Goal: Check status: Check status

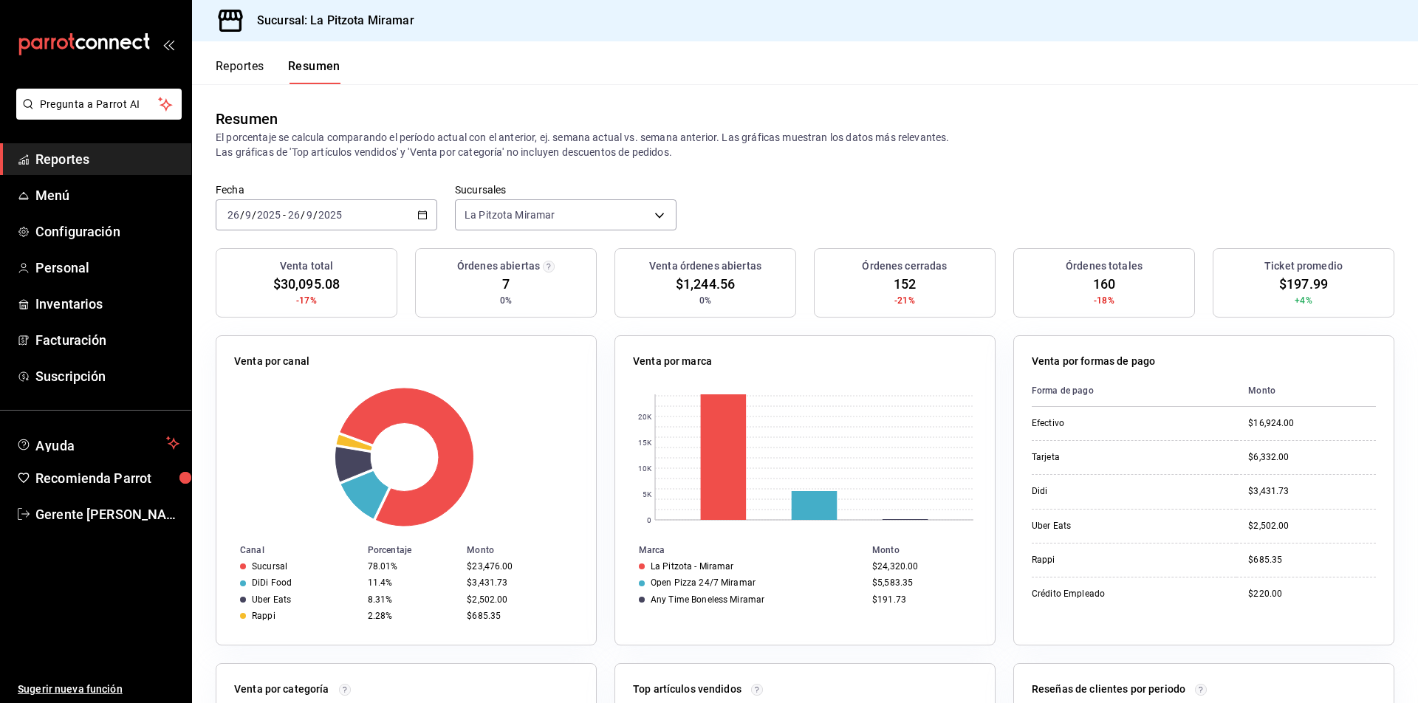
click at [424, 211] on icon "button" at bounding box center [422, 215] width 10 height 10
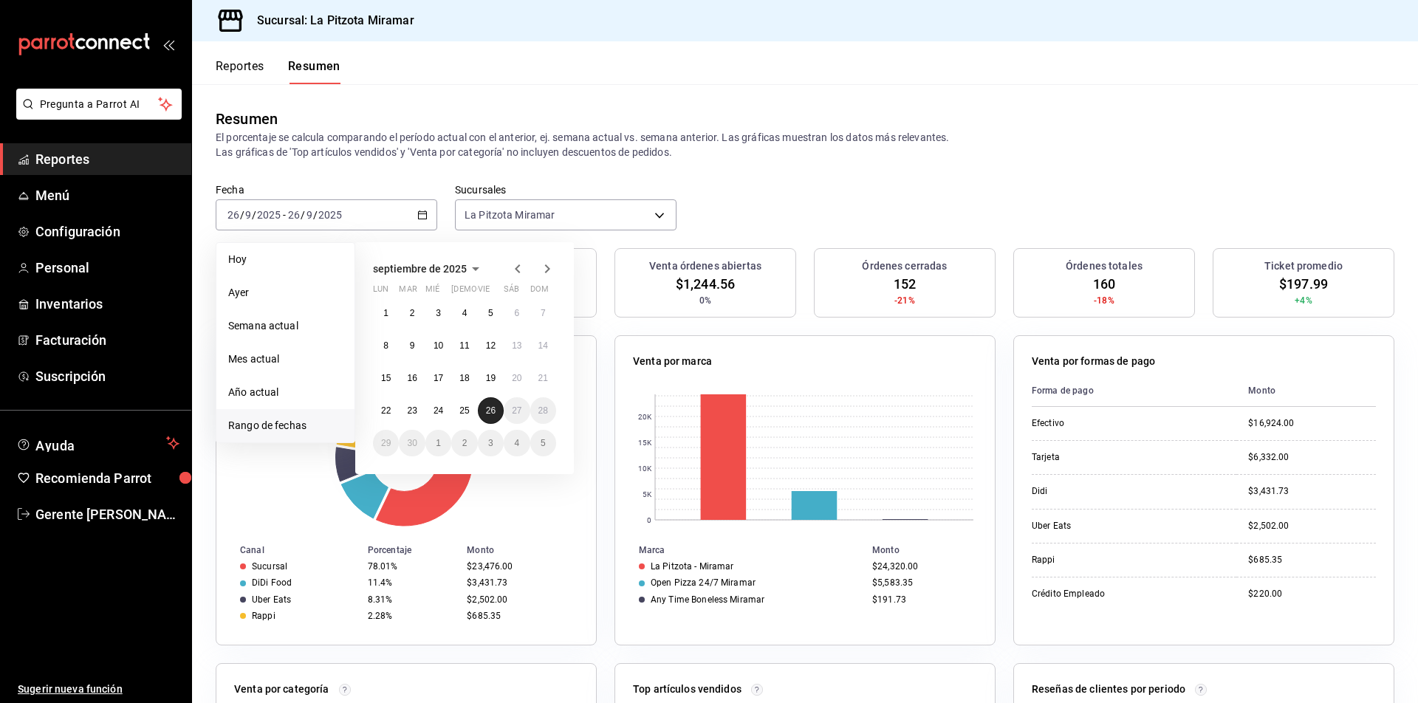
click at [495, 411] on button "26" at bounding box center [491, 410] width 26 height 27
click at [494, 411] on abbr "26" at bounding box center [491, 411] width 10 height 10
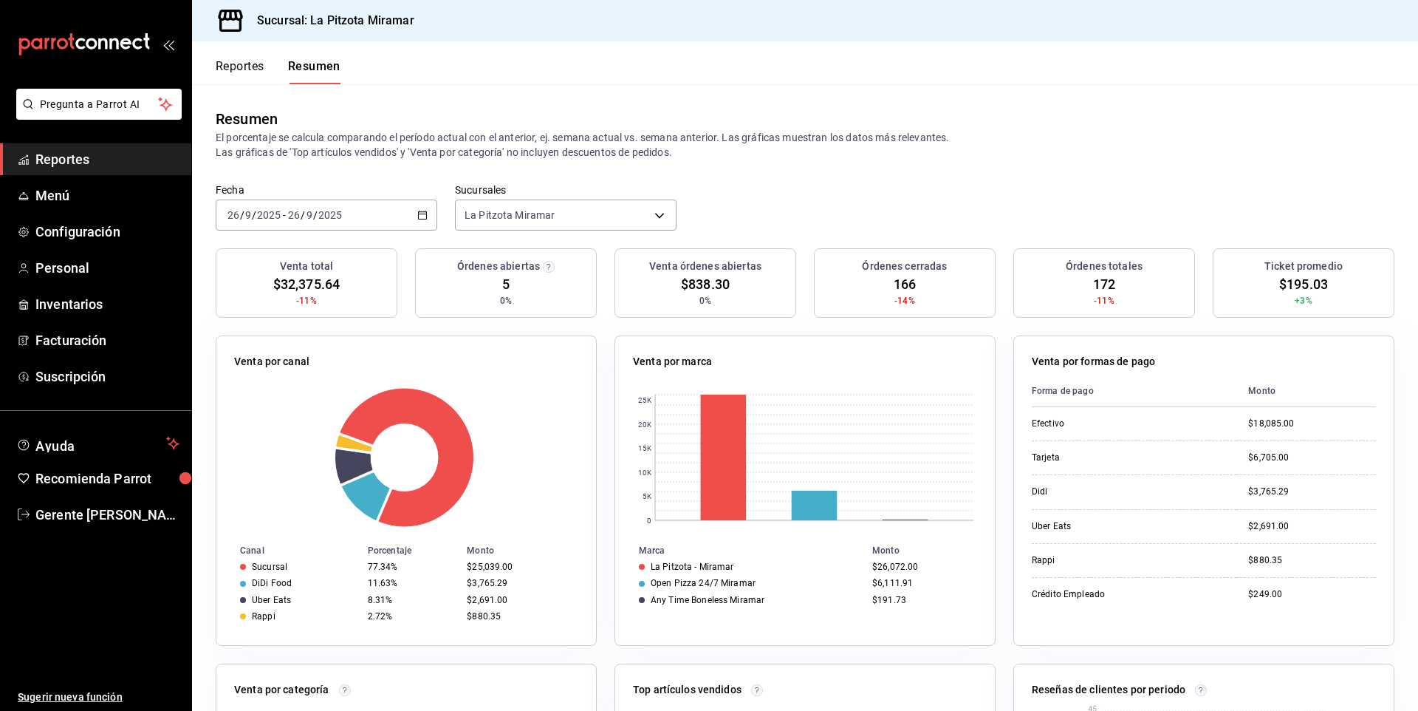
click at [425, 209] on div "[DATE] [DATE] - [DATE] [DATE]" at bounding box center [327, 214] width 222 height 31
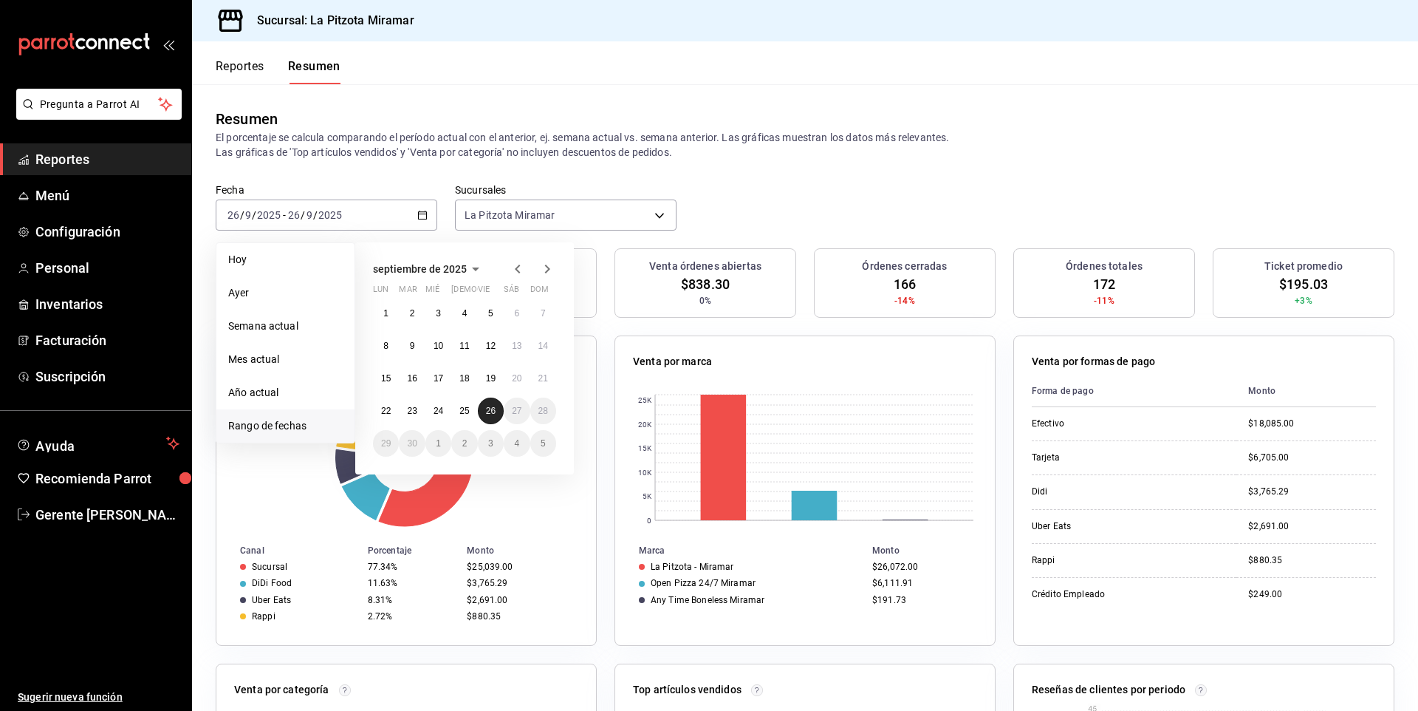
click at [492, 407] on abbr "26" at bounding box center [491, 411] width 10 height 10
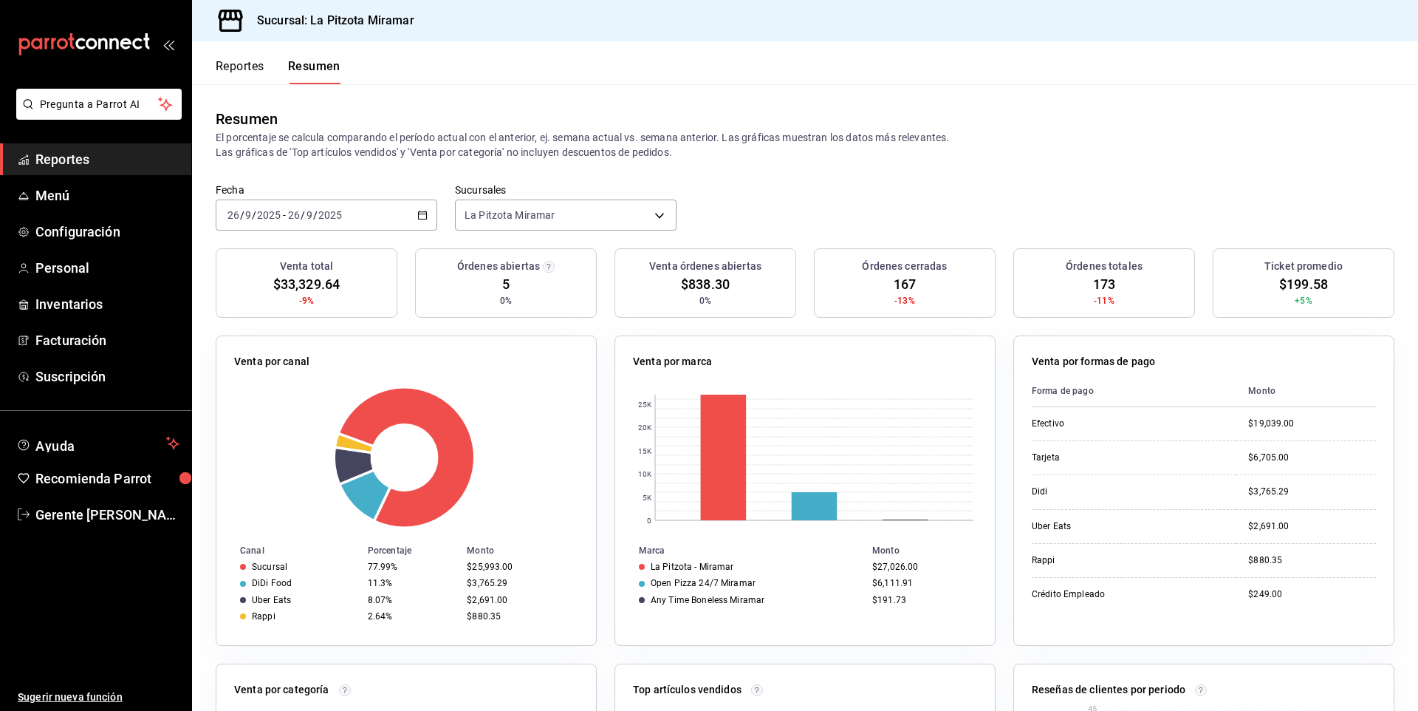
click at [417, 219] on icon "button" at bounding box center [422, 215] width 10 height 10
click at [428, 202] on div "[DATE] [DATE] - [DATE] [DATE]" at bounding box center [327, 214] width 222 height 31
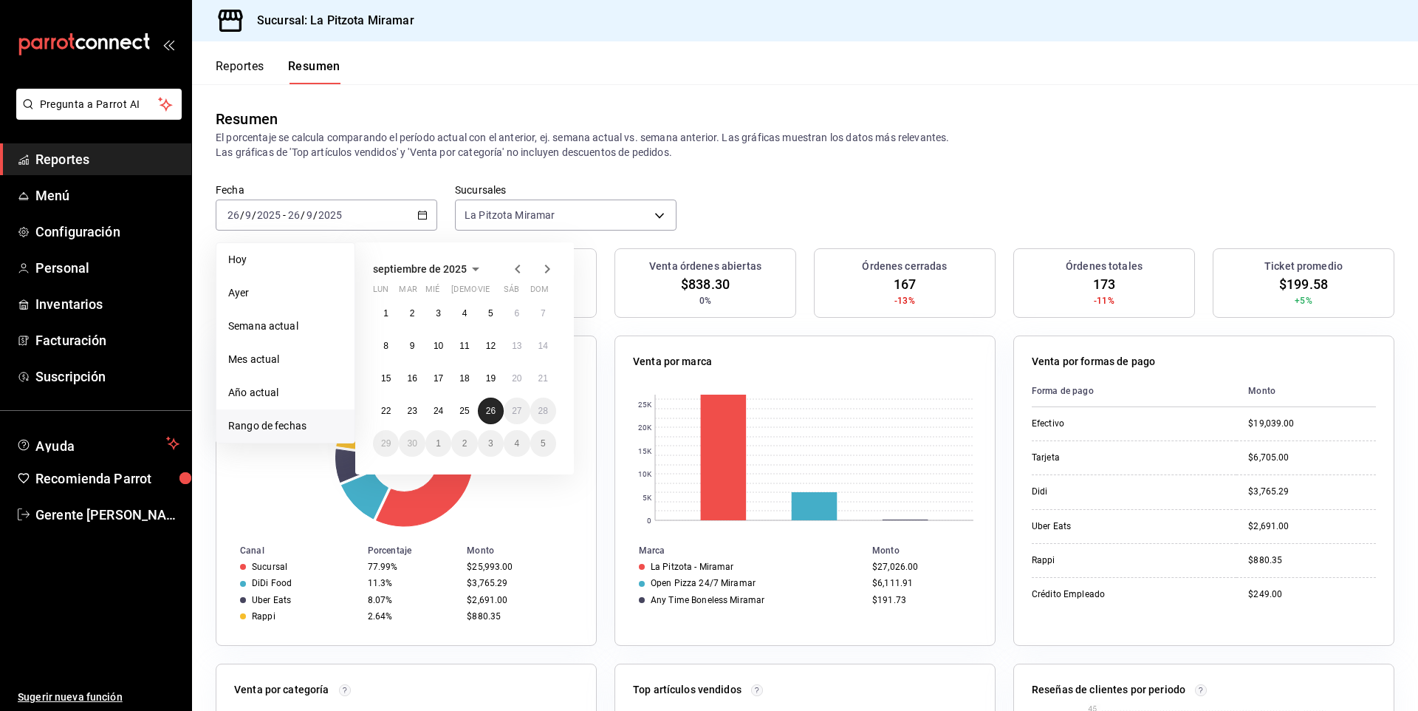
click at [499, 408] on button "26" at bounding box center [491, 410] width 26 height 27
